Goal: Transaction & Acquisition: Subscribe to service/newsletter

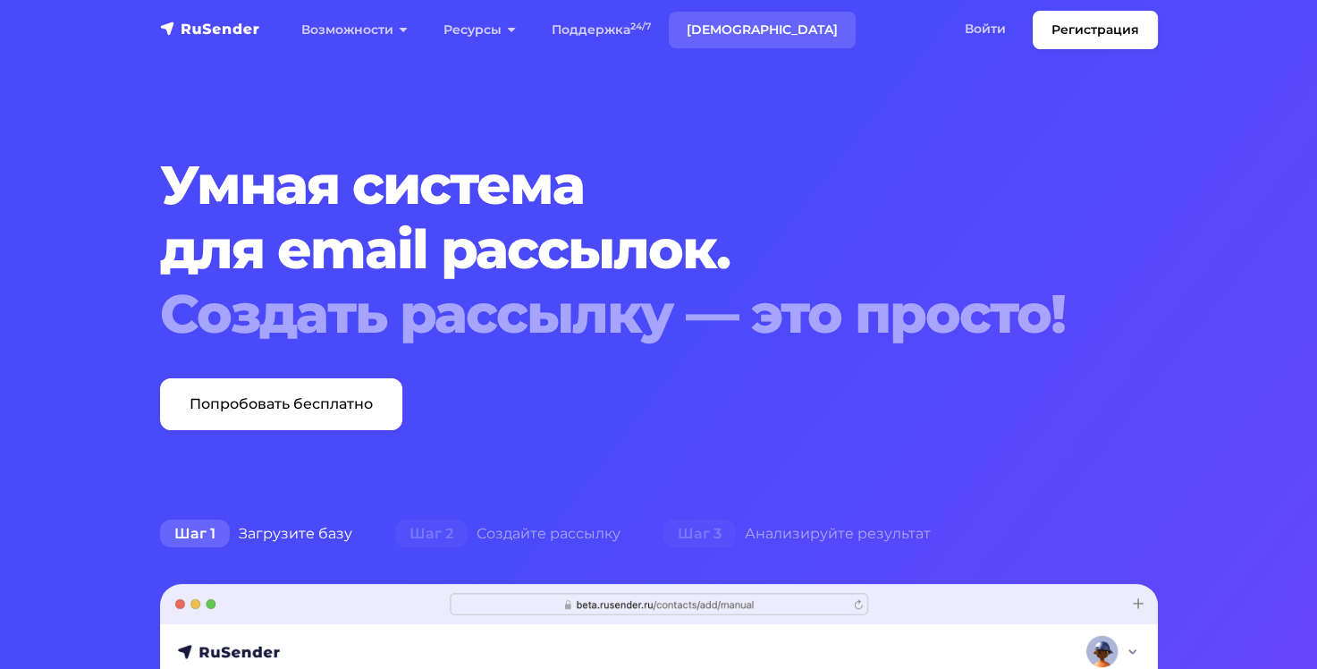
click at [711, 25] on link "[DEMOGRAPHIC_DATA]" at bounding box center [762, 30] width 187 height 37
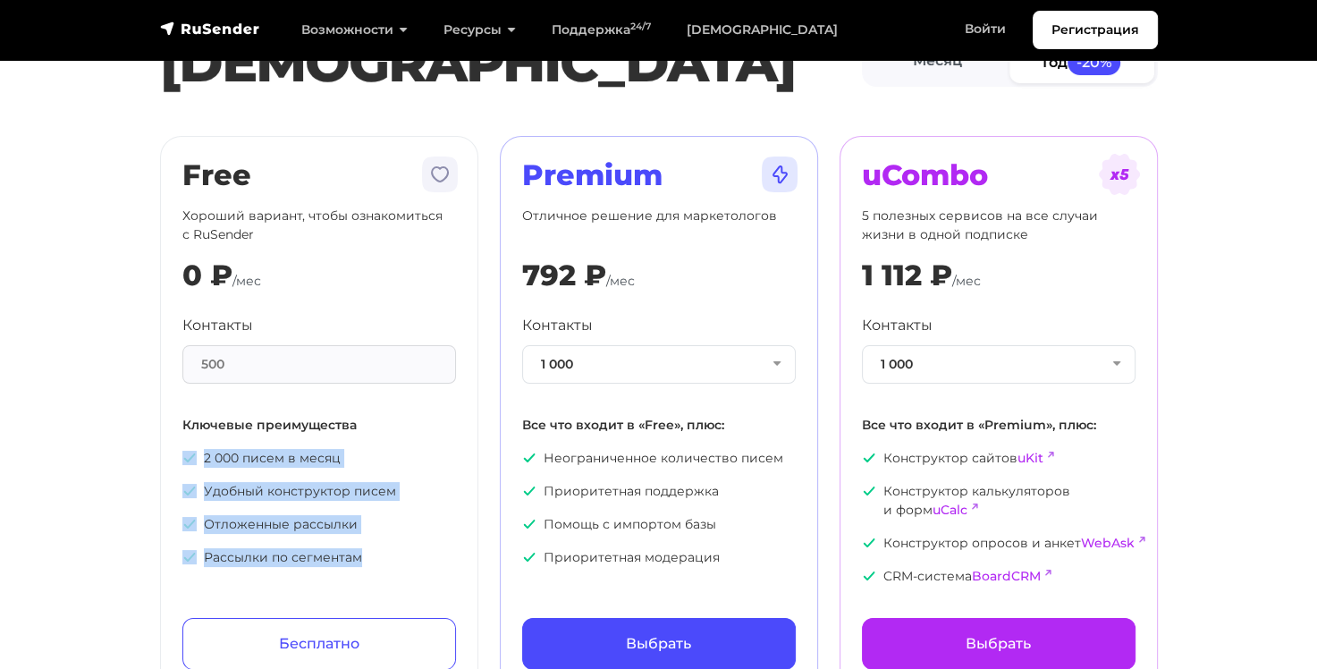
drag, startPoint x: 367, startPoint y: 559, endPoint x: 190, endPoint y: 451, distance: 206.7
click at [191, 451] on ul "2 000 писем в месяц Удобный конструктор писем Отложенные рассылки Рассылки по с…" at bounding box center [319, 508] width 274 height 118
click at [393, 532] on p "Отложенные рассылки" at bounding box center [319, 524] width 274 height 19
drag, startPoint x: 373, startPoint y: 552, endPoint x: 171, endPoint y: 410, distance: 246.5
click at [171, 410] on div "Free Хороший вариант, чтобы ознакомиться с RuSender 0 ₽ /мес Контакты 500 Ключе…" at bounding box center [319, 414] width 318 height 556
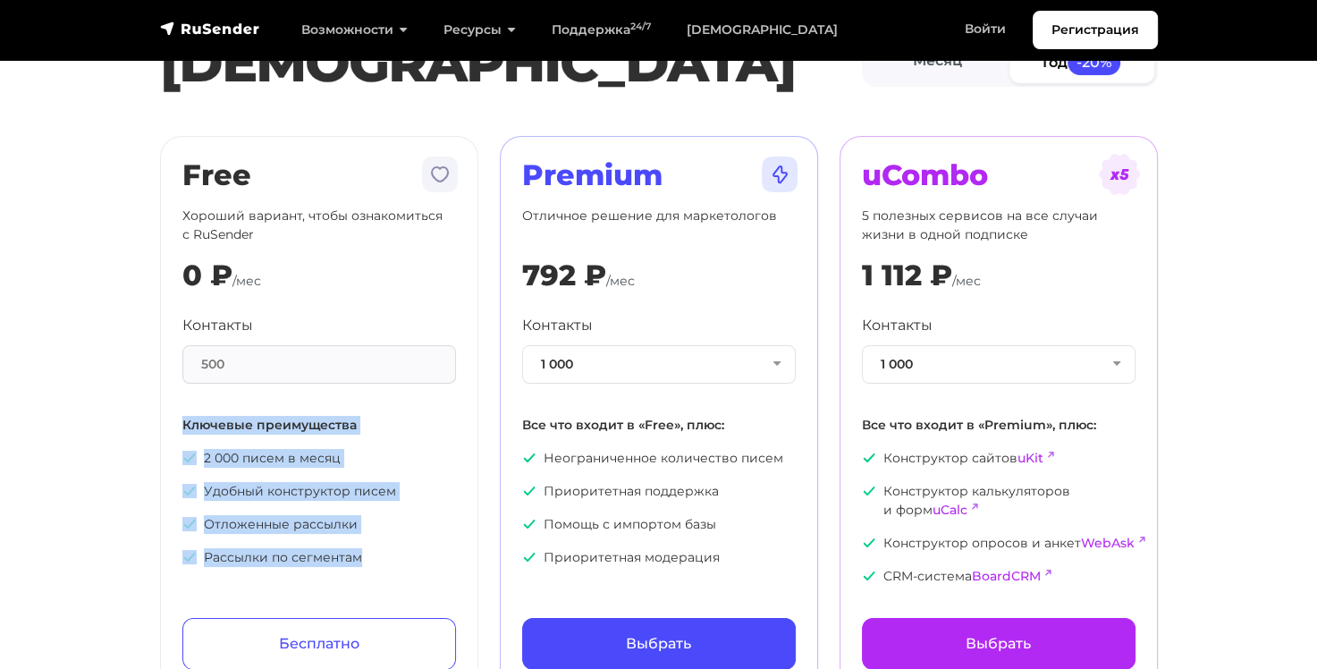
click at [411, 446] on div "Контакты 500 Ключевые преимущества 2 000 писем в месяц Удобный конструктор писе…" at bounding box center [319, 441] width 274 height 252
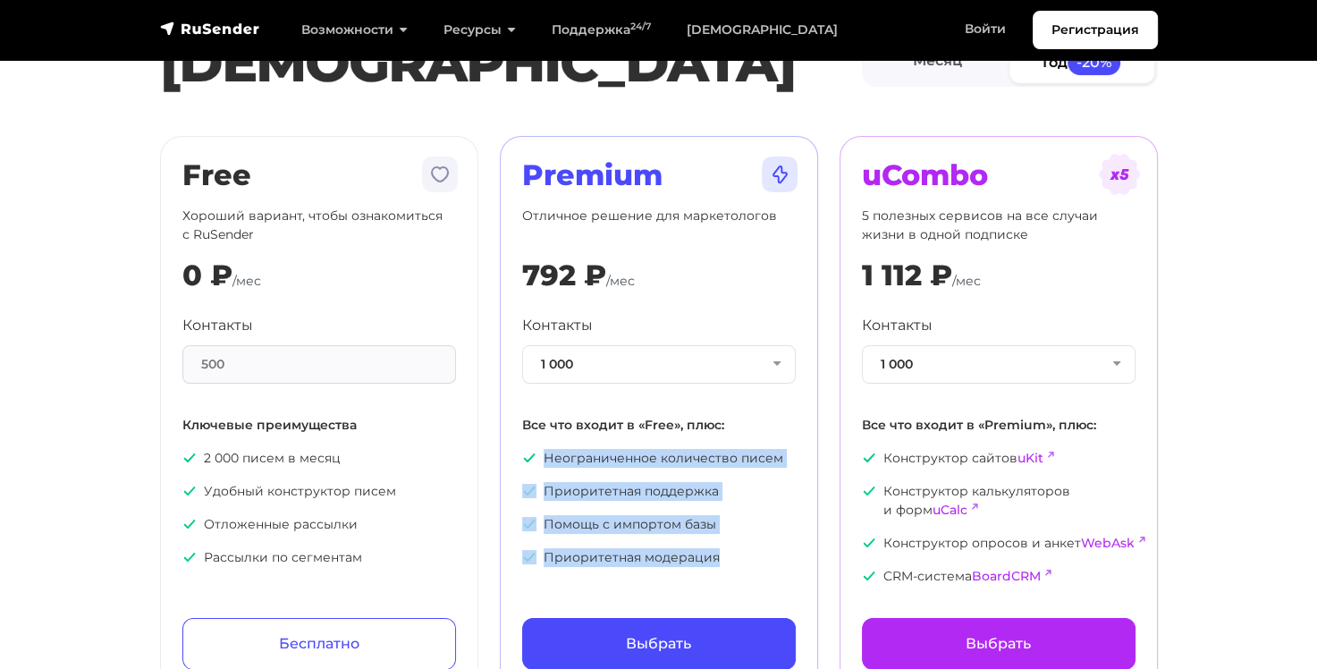
drag, startPoint x: 696, startPoint y: 545, endPoint x: 534, endPoint y: 444, distance: 191.5
click at [534, 444] on div "Контакты 1 000 1 000 2 000 3 000 4 000 5 000 7 500 10 000 13 000 15 000 20 000 …" at bounding box center [659, 441] width 274 height 252
copy ul "Неограниченное количество писем Приоритетная поддержка Помощь с импортом базы П…"
click at [784, 355] on button "1 000" at bounding box center [659, 364] width 274 height 38
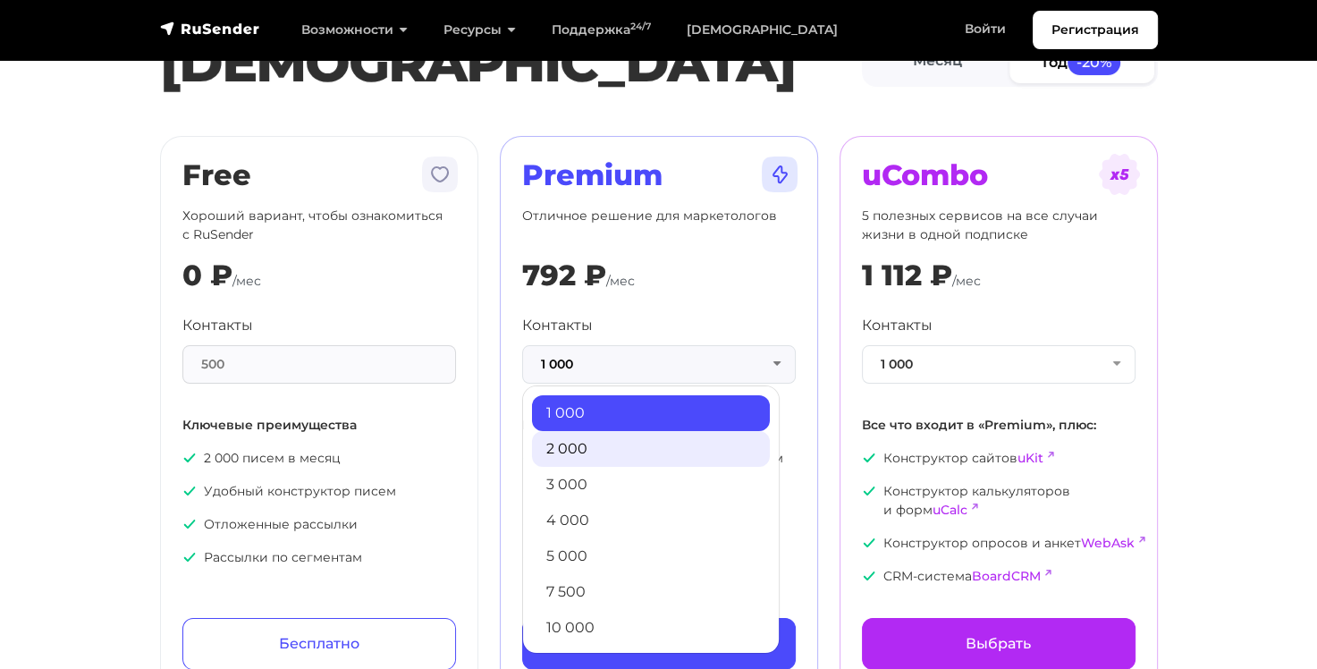
click at [719, 438] on link "2 000" at bounding box center [651, 449] width 238 height 36
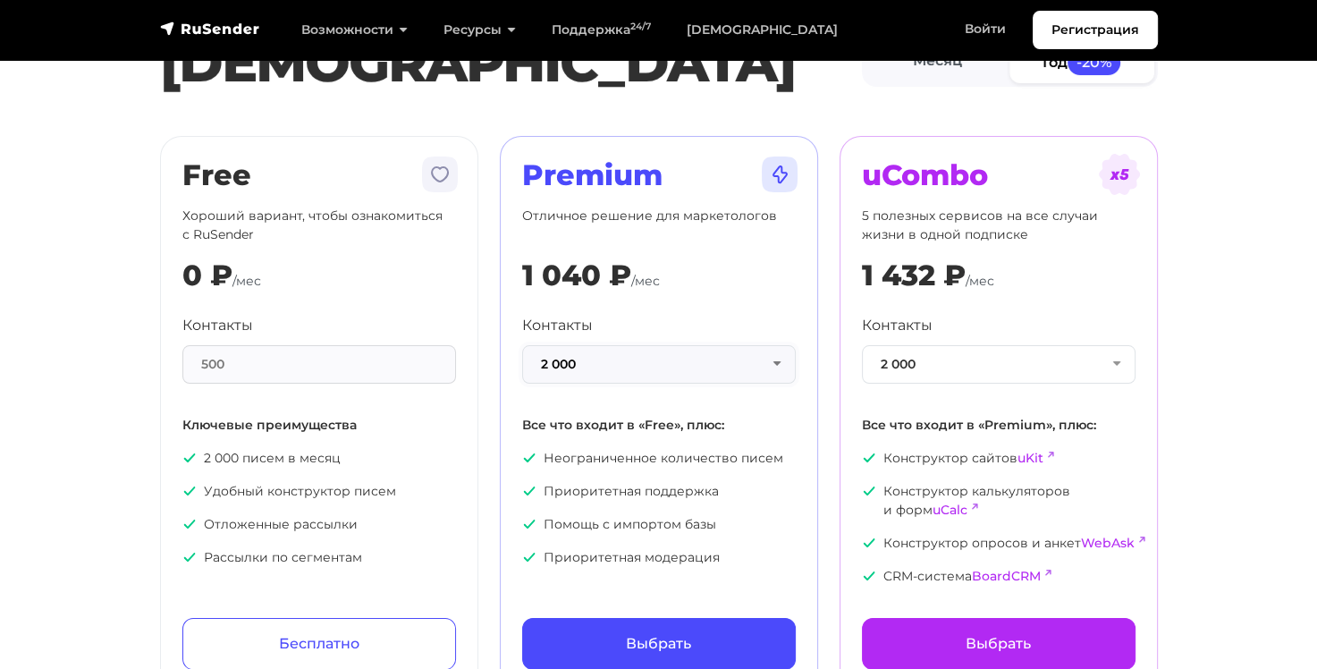
click at [777, 362] on button "2 000" at bounding box center [659, 364] width 274 height 38
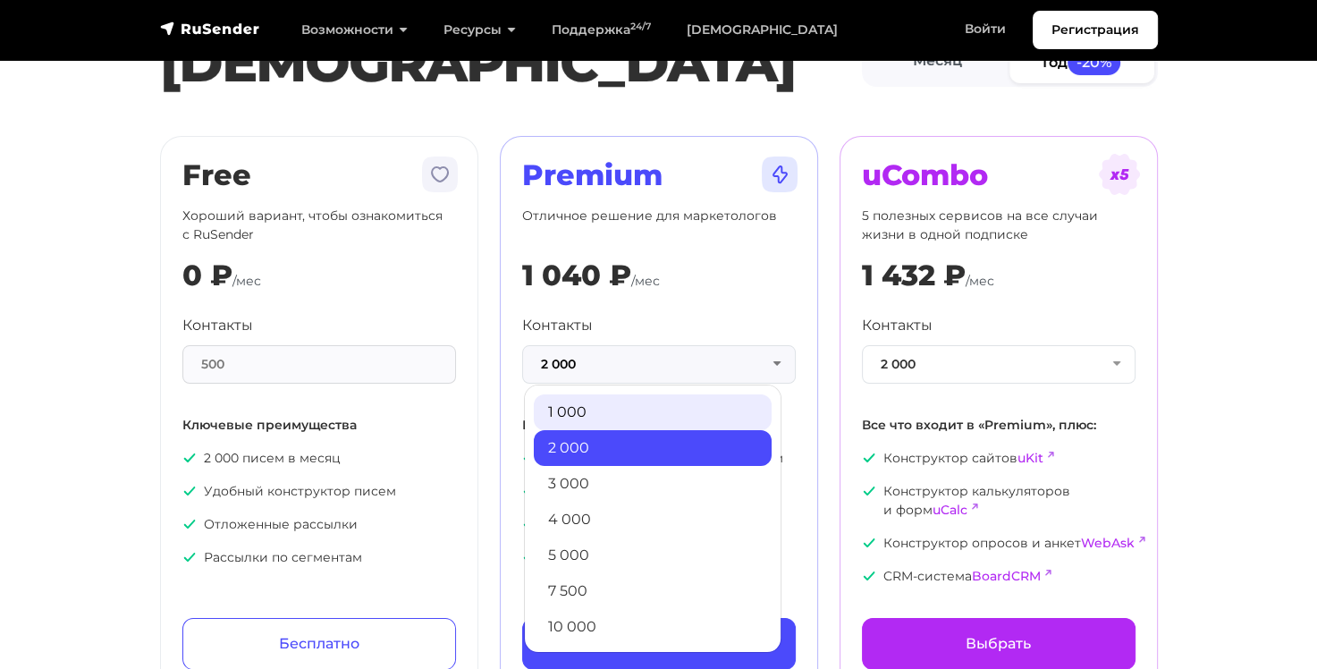
click at [710, 401] on link "1 000" at bounding box center [653, 412] width 238 height 36
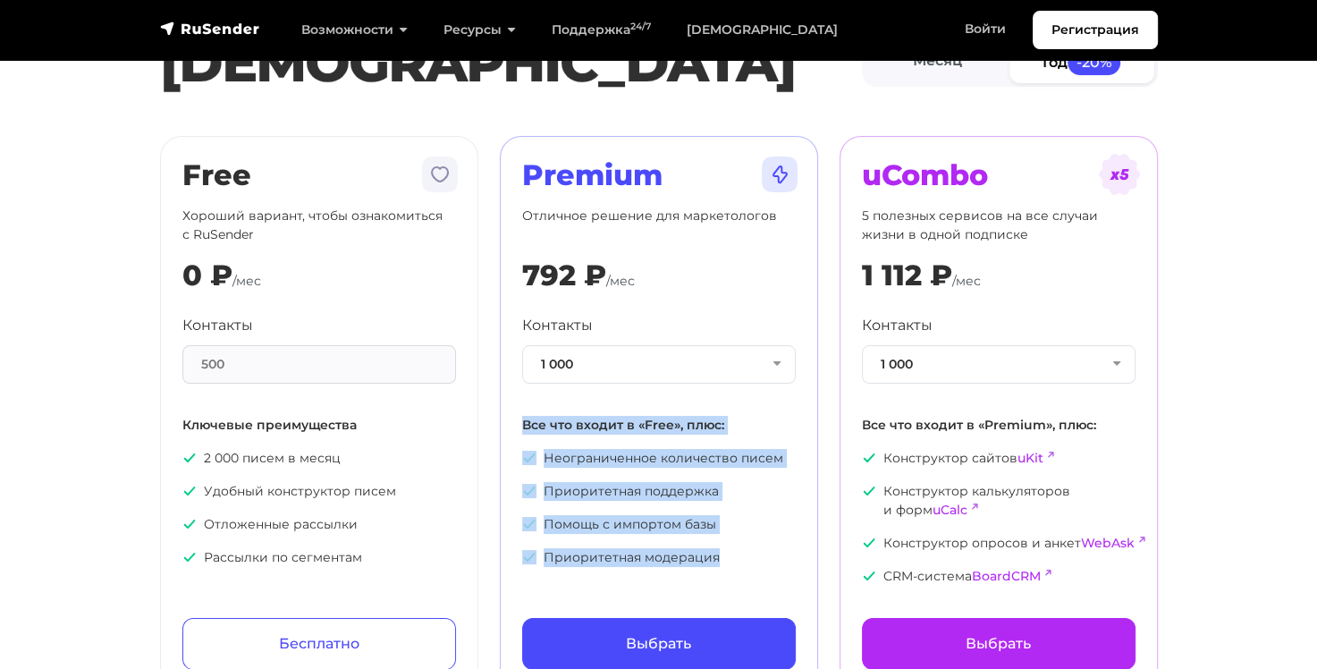
drag, startPoint x: 730, startPoint y: 558, endPoint x: 519, endPoint y: 420, distance: 252.0
click at [519, 420] on div "Premium Отличное решение для маркетологов 792 ₽ /мес Контакты 1 000 1 000 2 000…" at bounding box center [659, 414] width 318 height 556
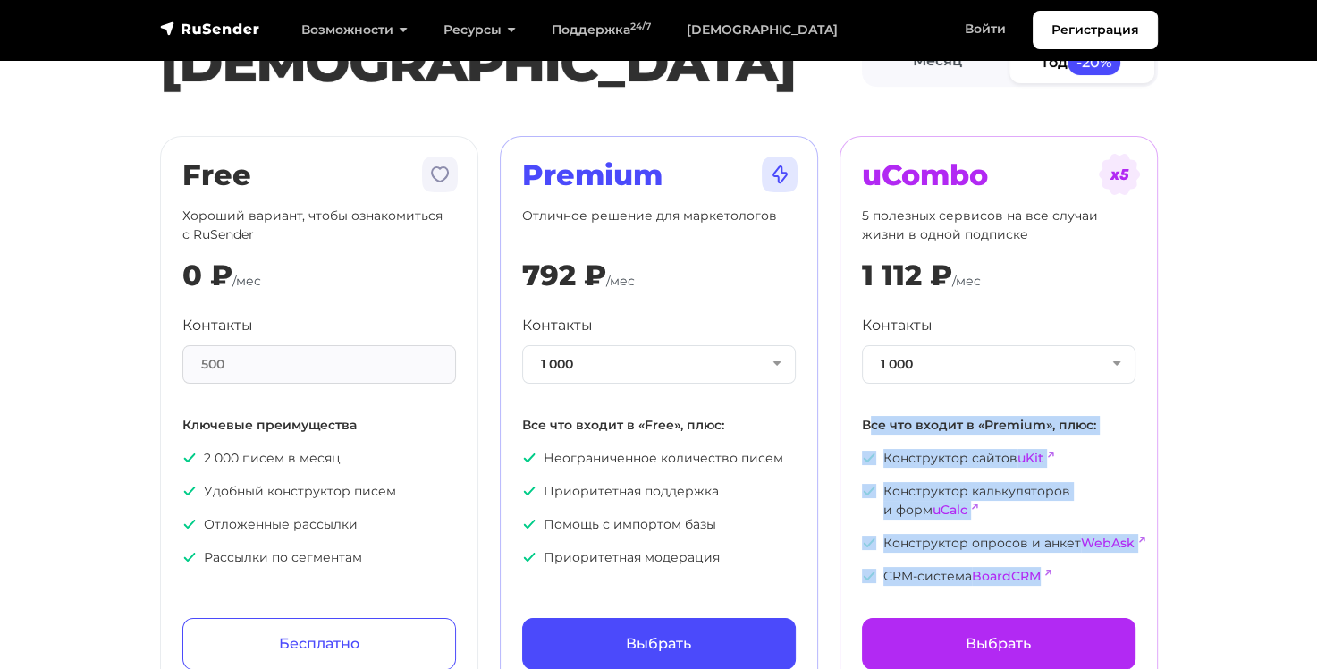
drag, startPoint x: 868, startPoint y: 422, endPoint x: 1112, endPoint y: 571, distance: 286.1
click at [1112, 571] on div "Контакты 1 000 1 000 2 000 3 000 4 000 5 000 7 500 10 000 13 000 15 000 20 000 …" at bounding box center [999, 450] width 274 height 271
click at [1202, 396] on section "Тарифы Месяц Год -20% Free Хороший вариант, чтобы ознакомиться с RuSender 0 ₽ /…" at bounding box center [658, 356] width 1317 height 671
drag, startPoint x: 862, startPoint y: 422, endPoint x: 1091, endPoint y: 572, distance: 273.8
click at [1091, 573] on div "Контакты 1 000 1 000 2 000 3 000 4 000 5 000 7 500 10 000 13 000 15 000 20 000 …" at bounding box center [999, 450] width 274 height 271
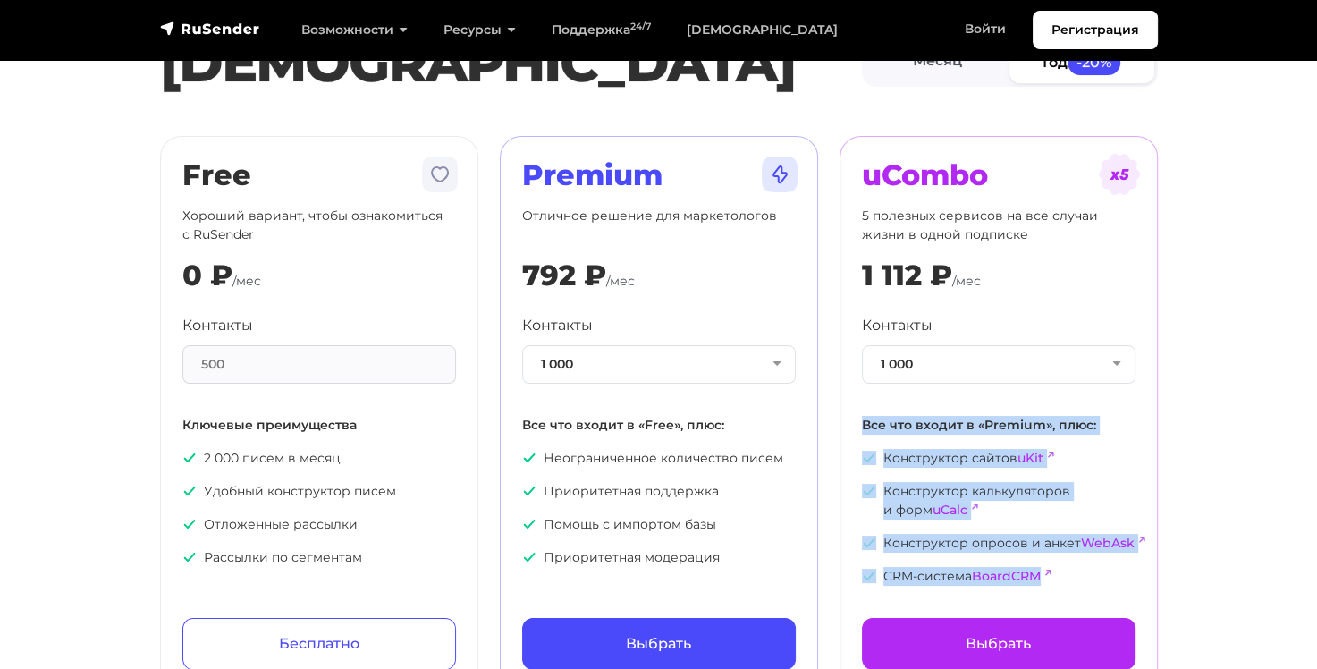
copy div "Все что входит в «Premium», плюс: Конструктор сайтов uKit Конструктор калькулят…"
